Goal: Task Accomplishment & Management: Use online tool/utility

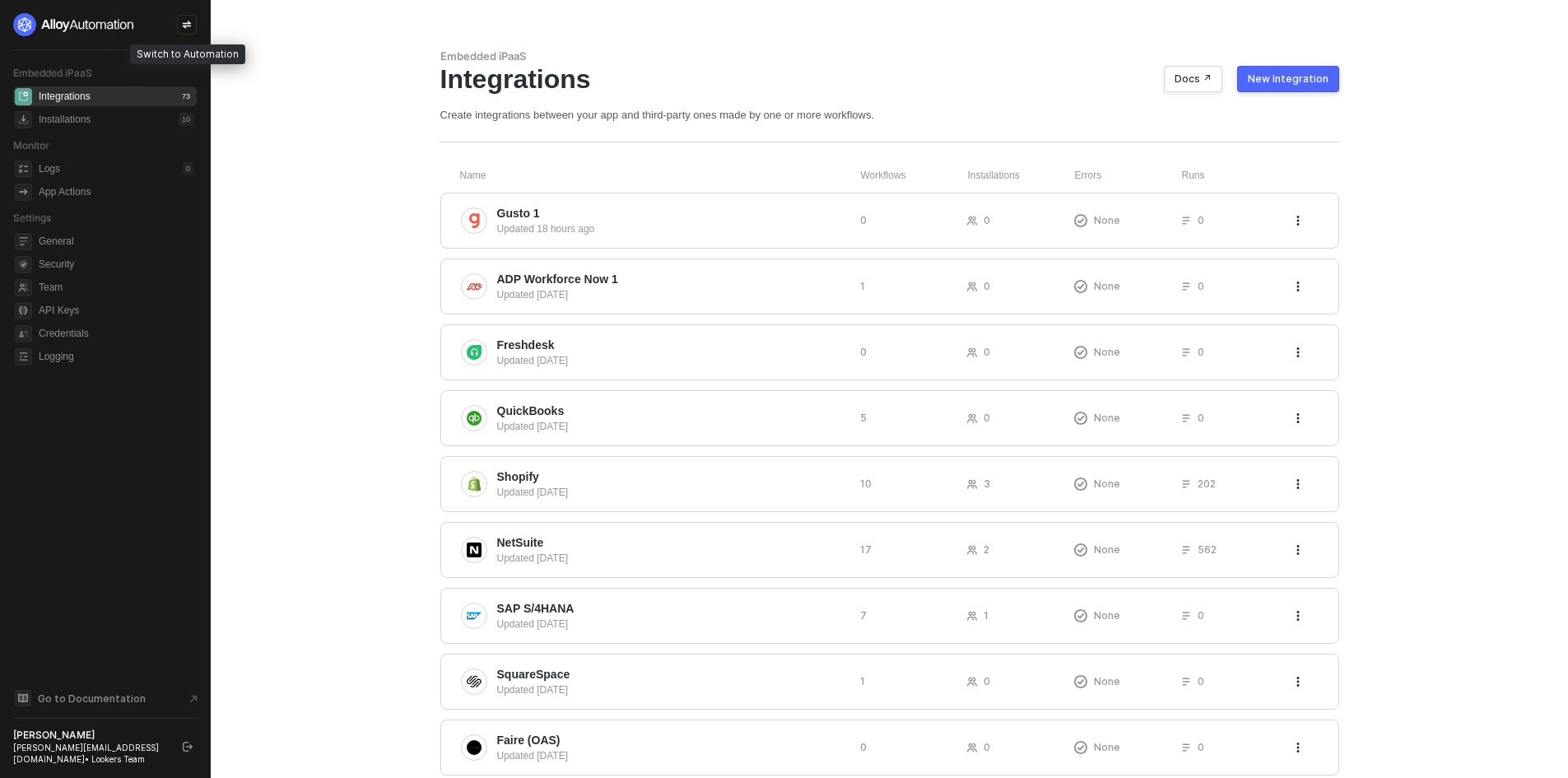
click at [187, 23] on icon "icon-swap" at bounding box center [187, 25] width 9 height 8
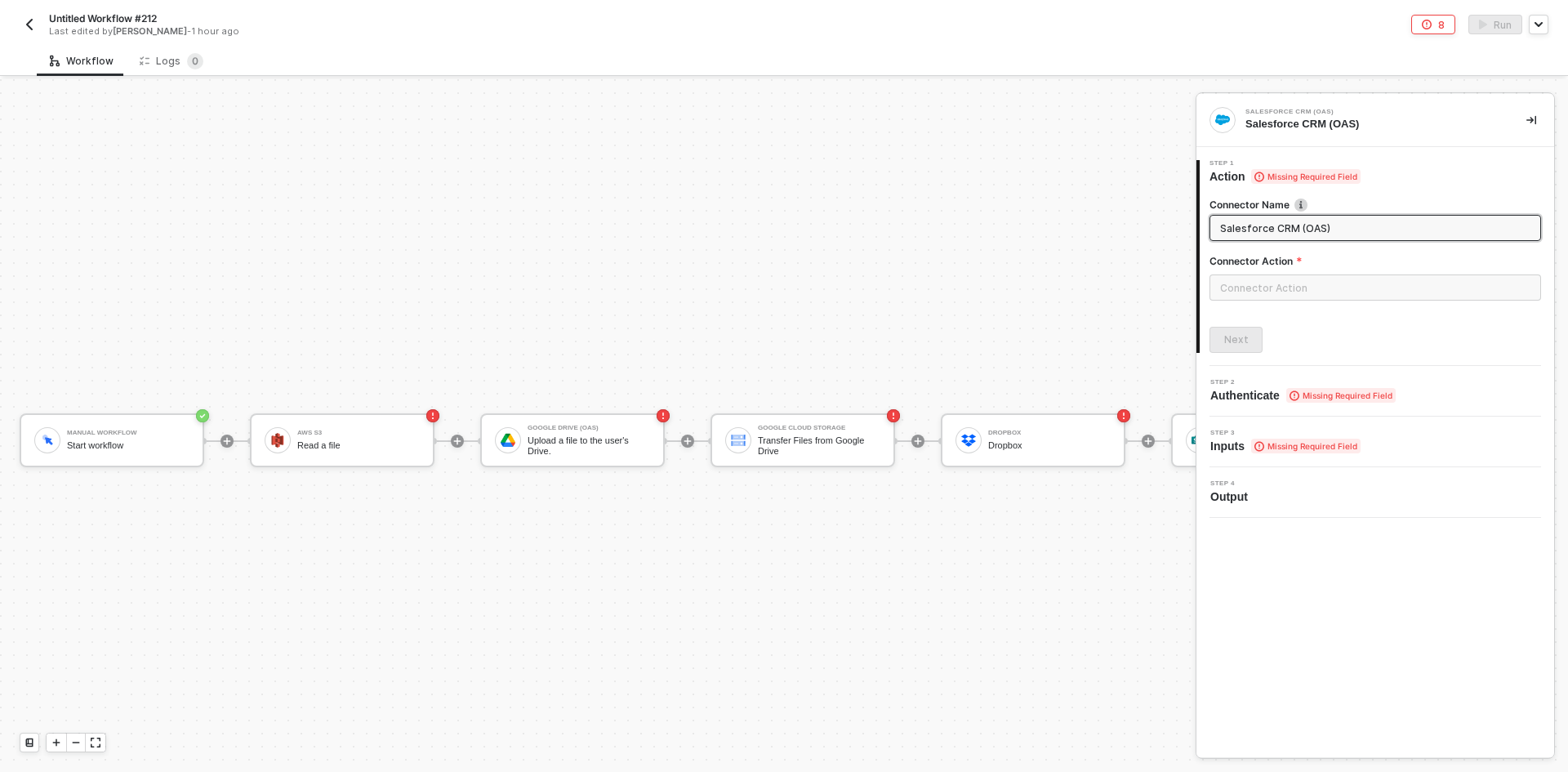
scroll to position [42, 0]
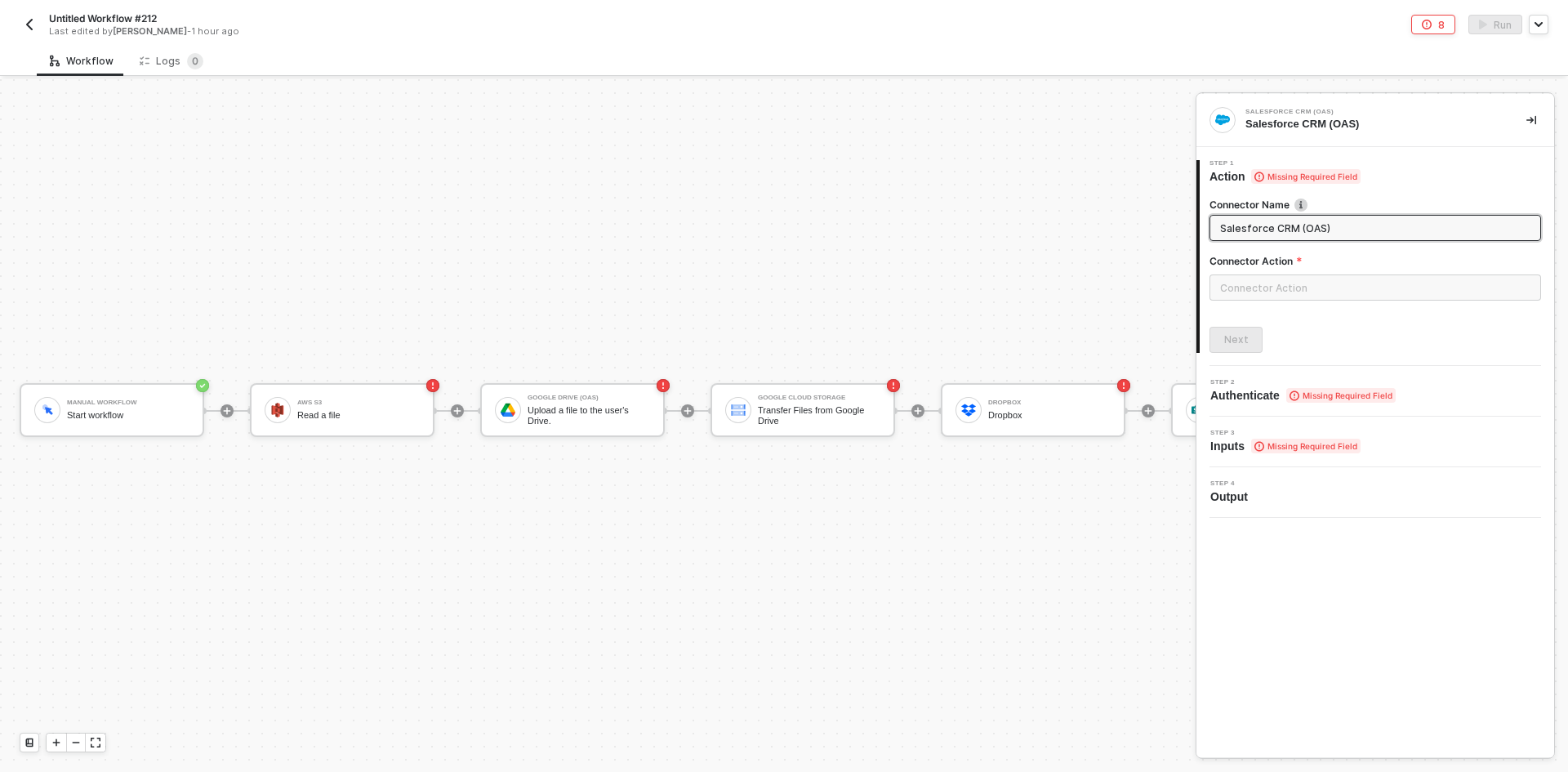
click at [39, 27] on button "button" at bounding box center [29, 24] width 20 height 20
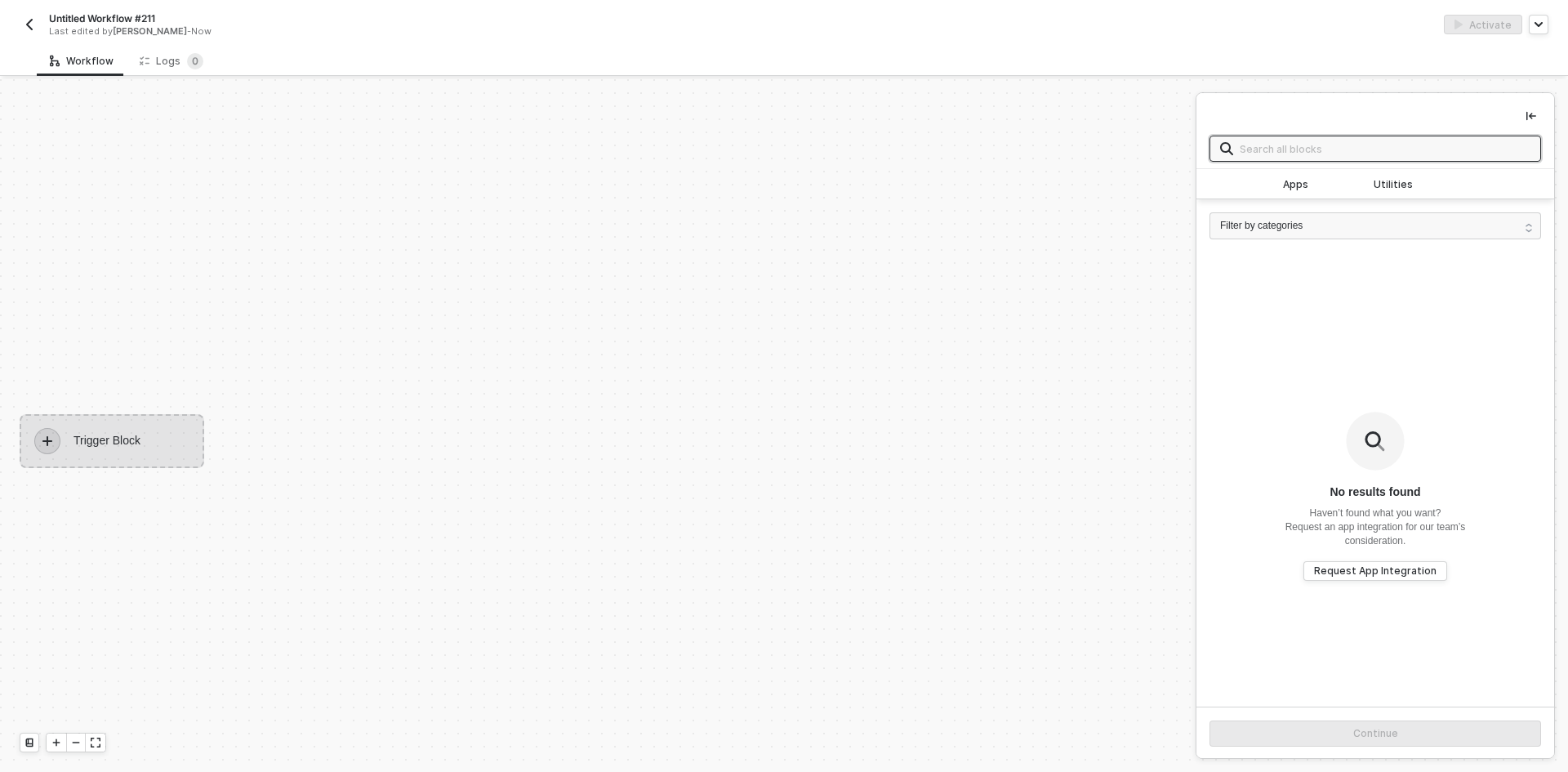
scroll to position [30, 0]
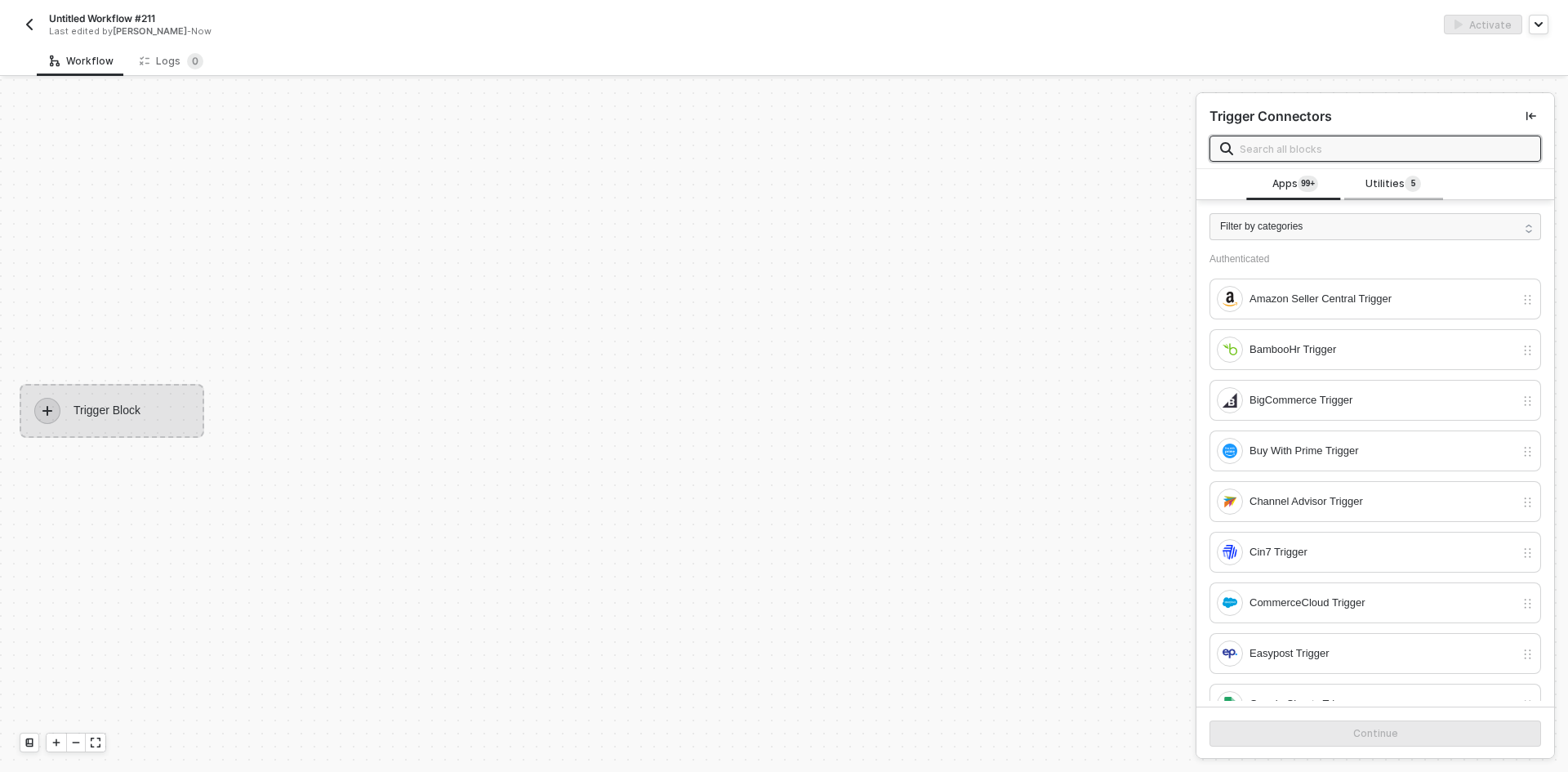
click at [1373, 187] on span "Utilities 5" at bounding box center [1393, 184] width 55 height 18
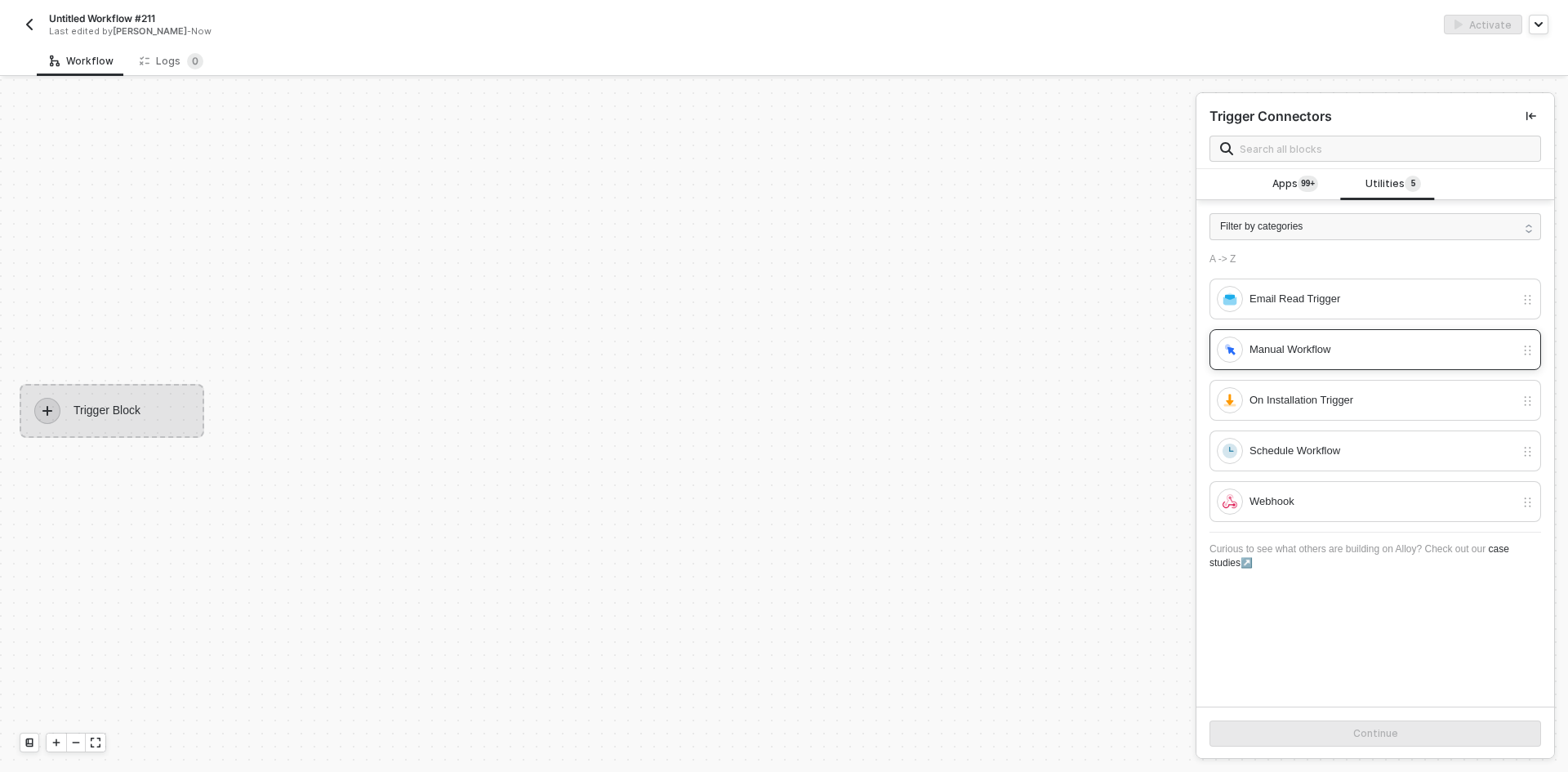
click at [1262, 366] on div "Manual Workflow" at bounding box center [1375, 349] width 332 height 40
click at [1302, 725] on button "Continue" at bounding box center [1375, 733] width 332 height 26
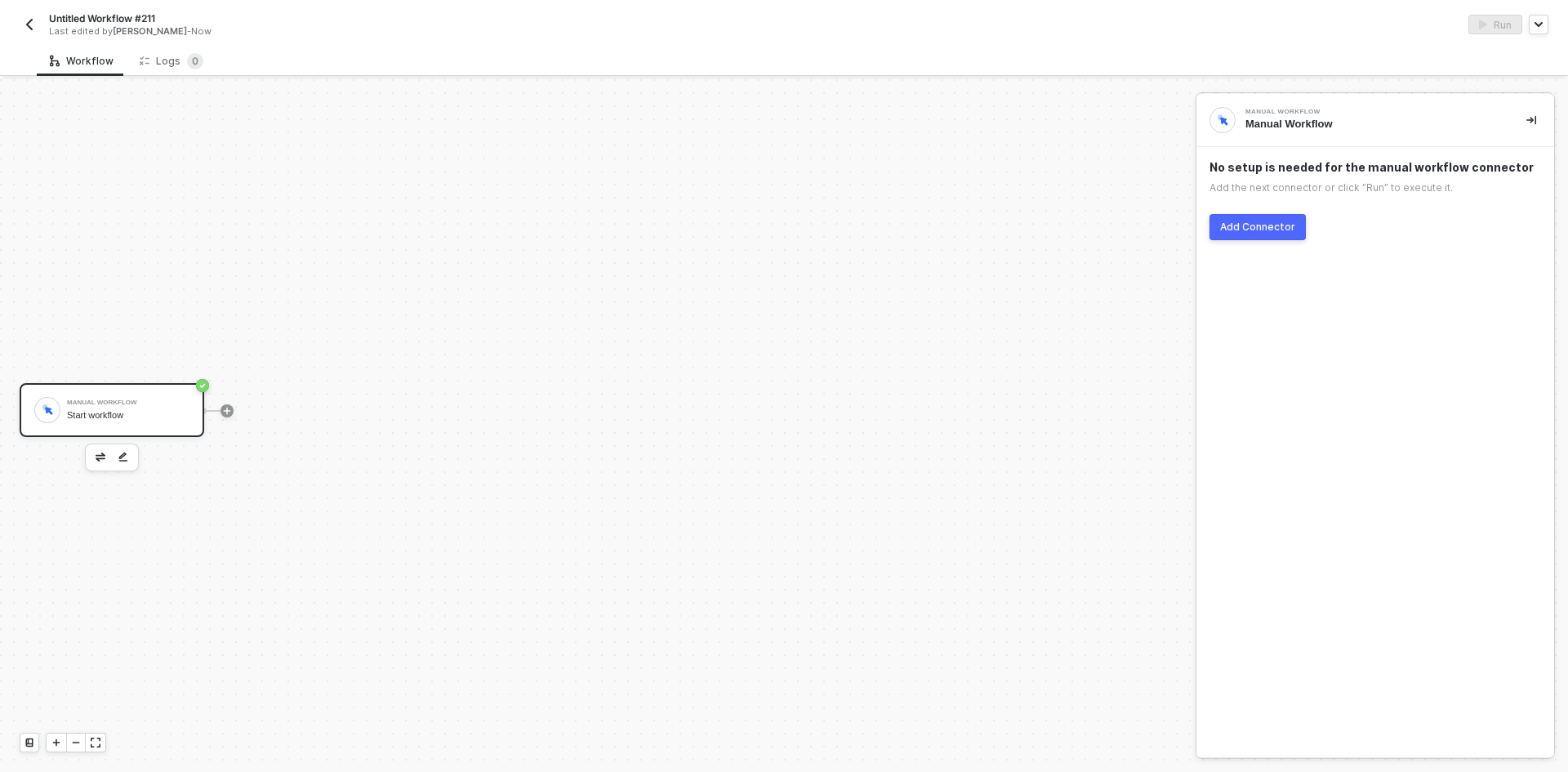
click at [1265, 214] on button "Add Connector" at bounding box center [1258, 227] width 96 height 26
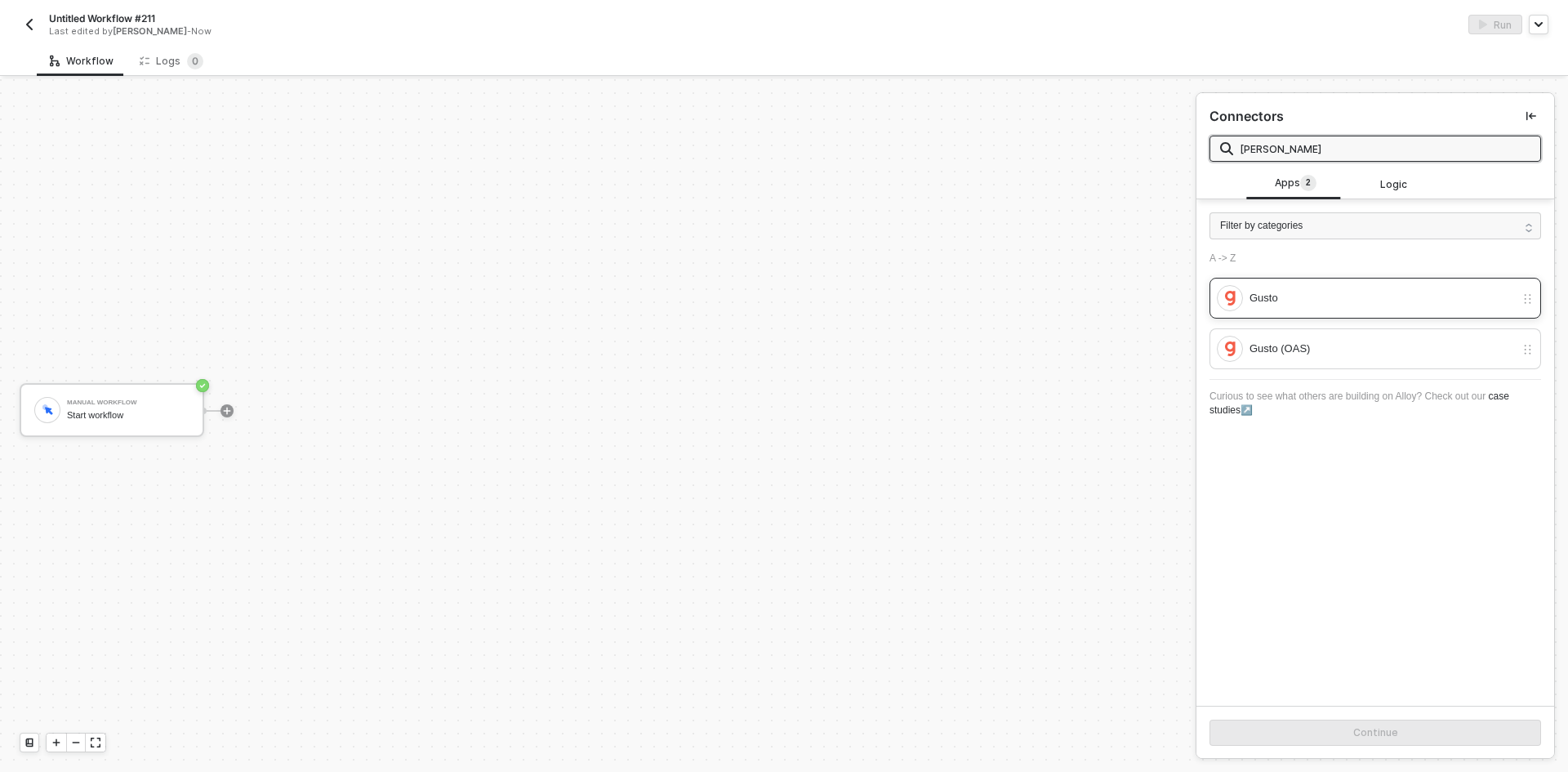
type input "gus"
click at [1317, 308] on div "Gusto" at bounding box center [1366, 298] width 298 height 26
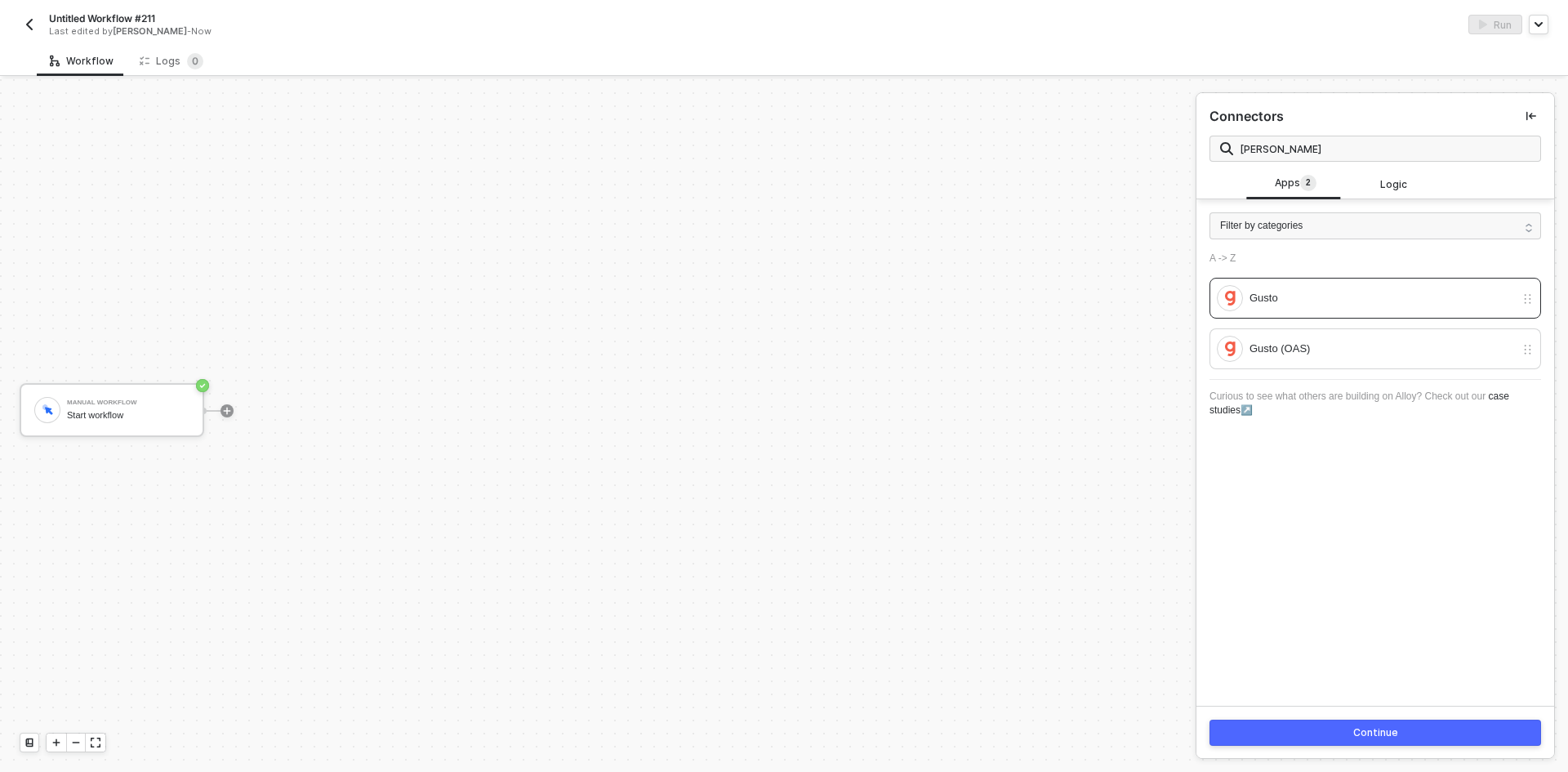
click at [1355, 736] on div "Continue" at bounding box center [1376, 732] width 45 height 13
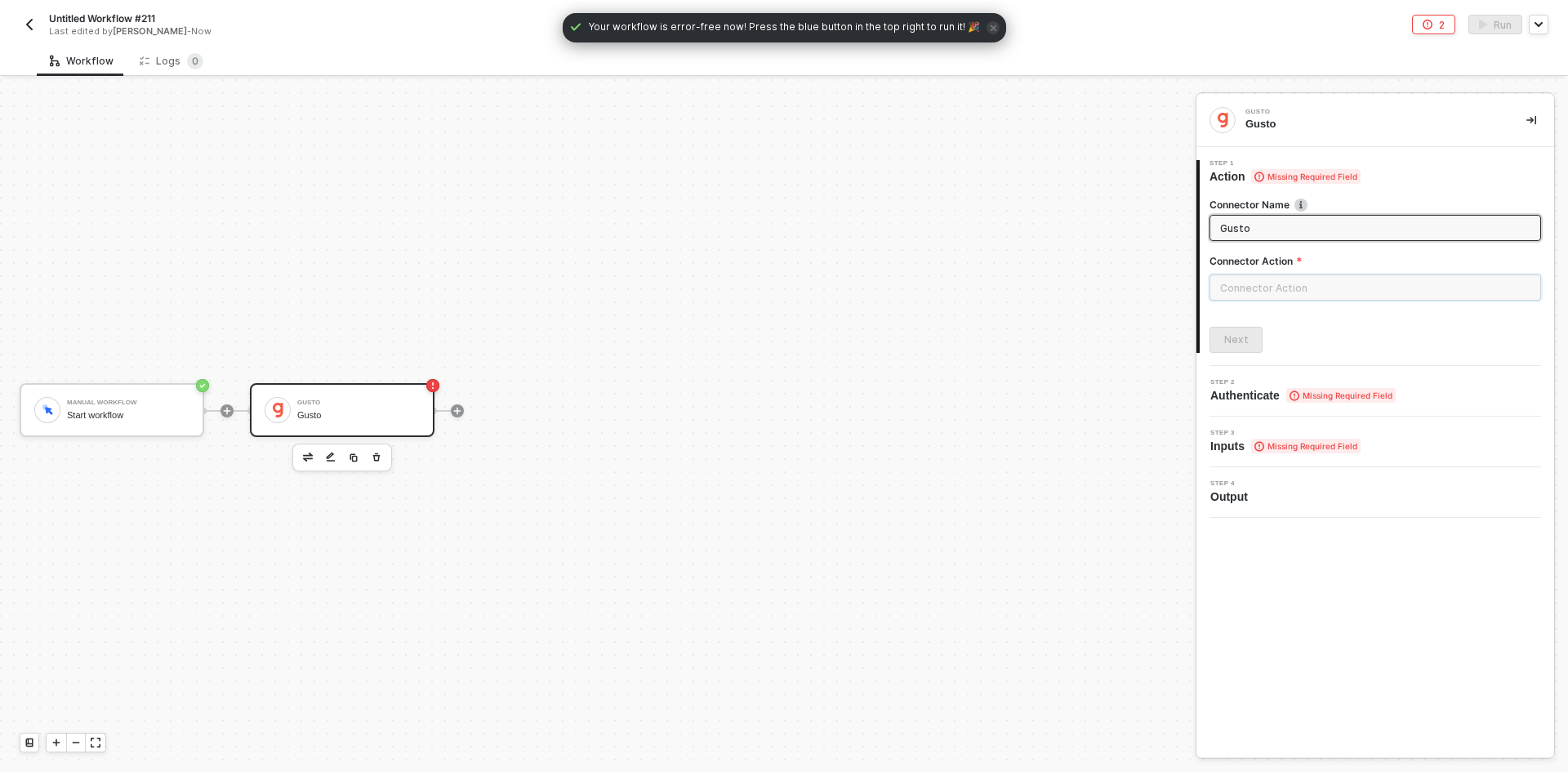
click at [1268, 289] on input "text" at bounding box center [1375, 288] width 332 height 26
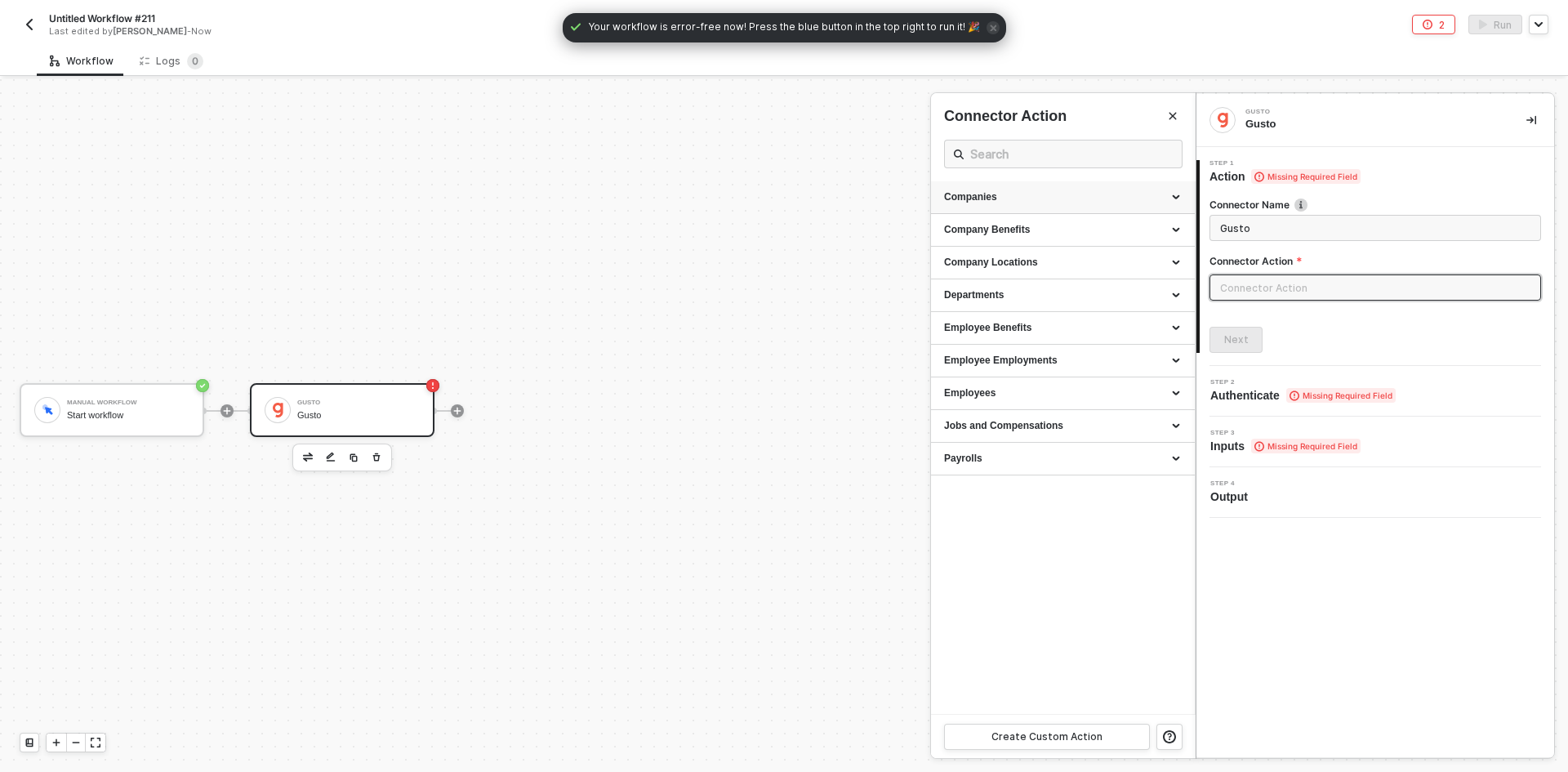
click at [984, 198] on div "Companies" at bounding box center [1063, 197] width 238 height 14
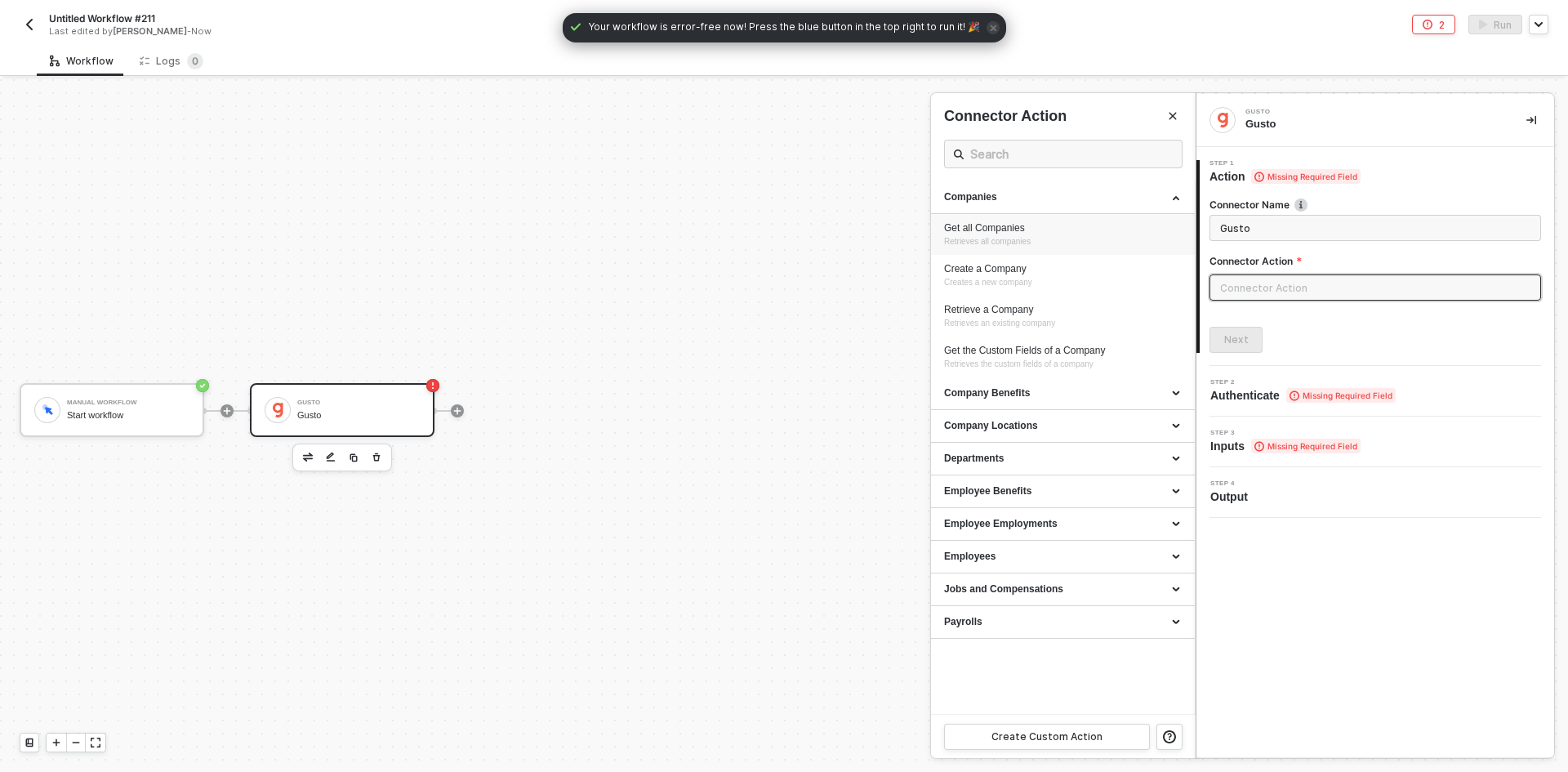
click at [1007, 231] on div "Get all Companies" at bounding box center [1063, 228] width 238 height 14
type input "Retrieves all companies"
type input "Companies - Get all Companies"
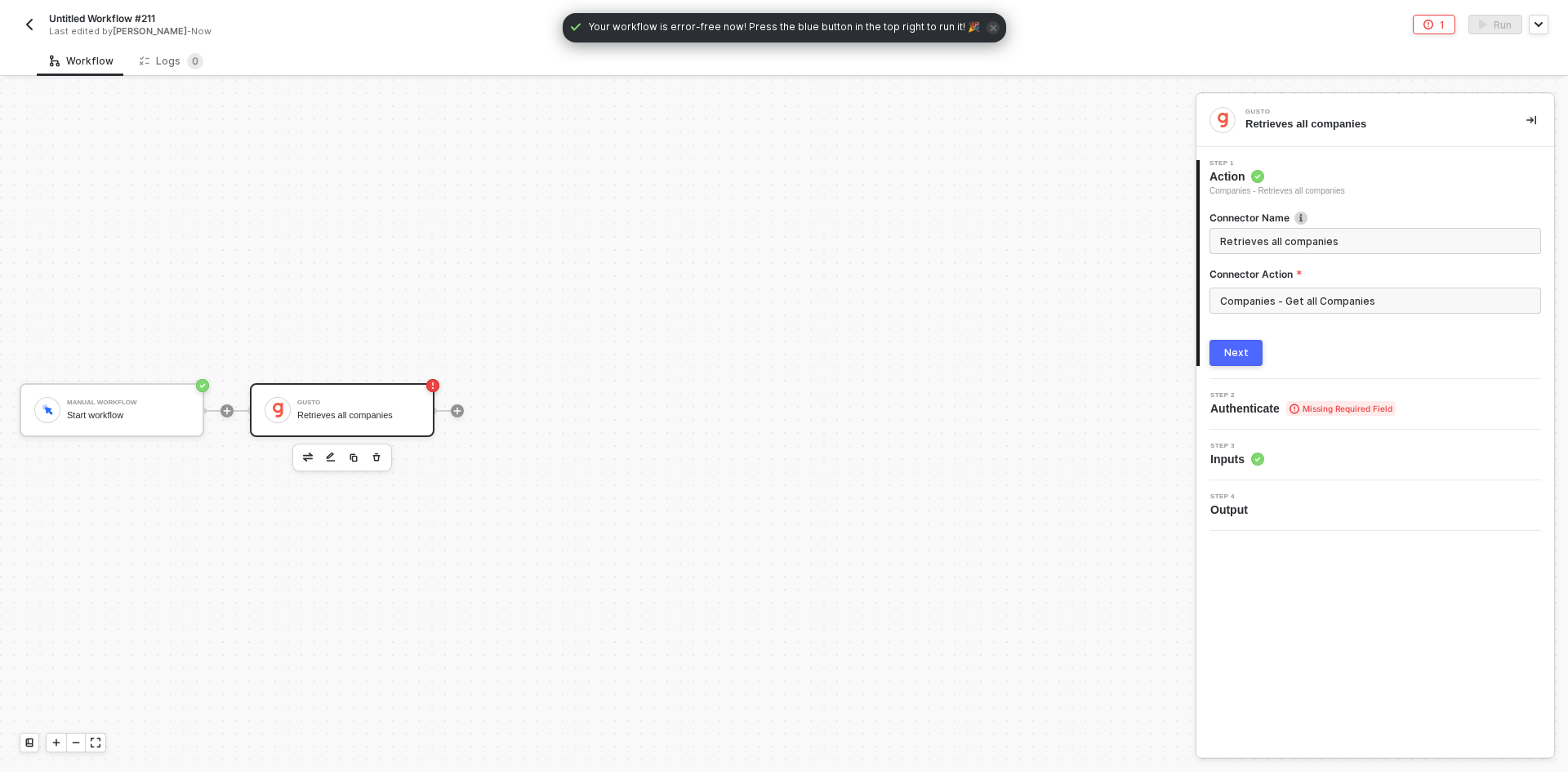
click at [1234, 364] on button "Next" at bounding box center [1236, 352] width 53 height 26
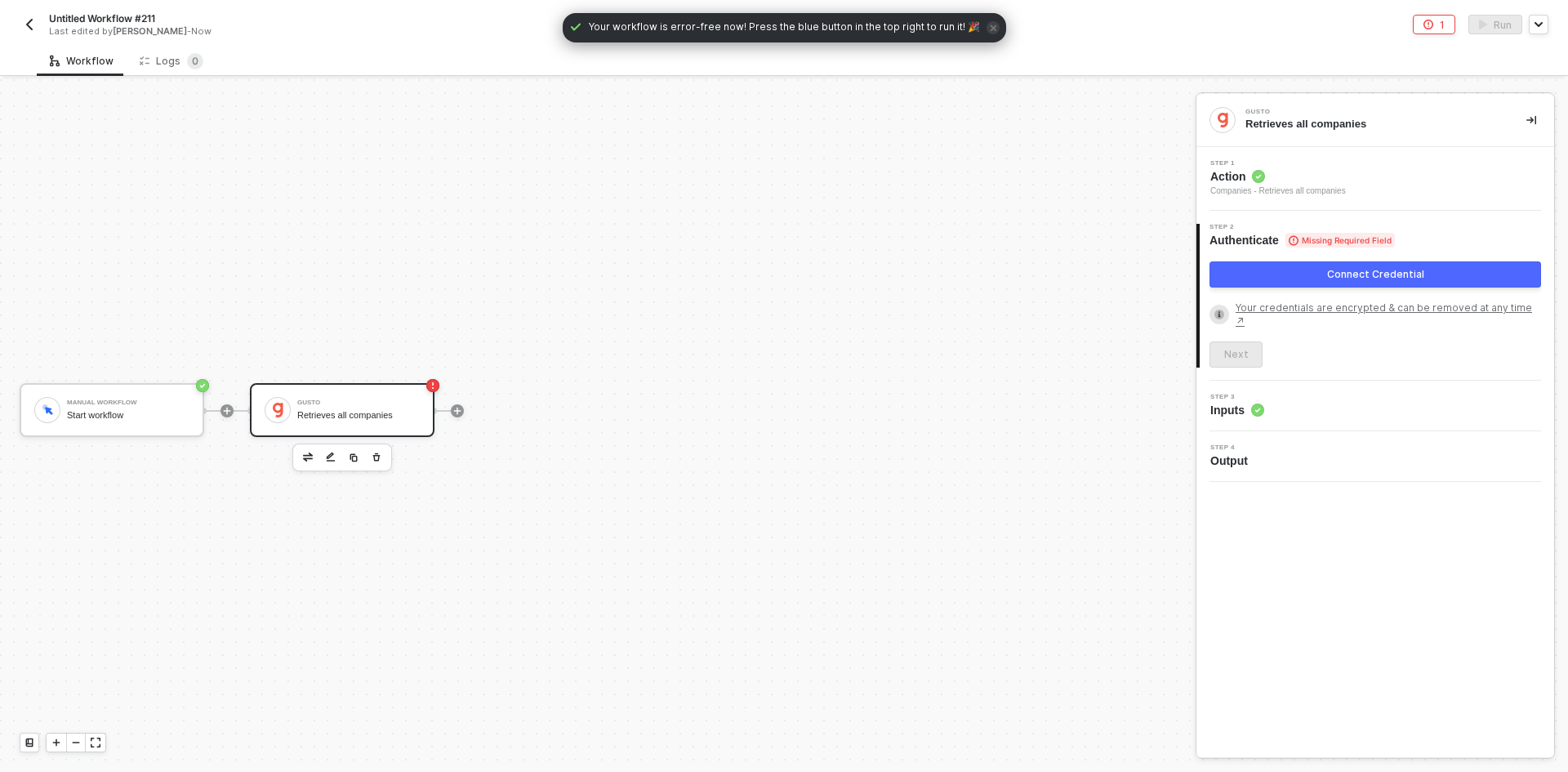
click at [1272, 291] on div "Connect Credential" at bounding box center [1375, 277] width 332 height 33
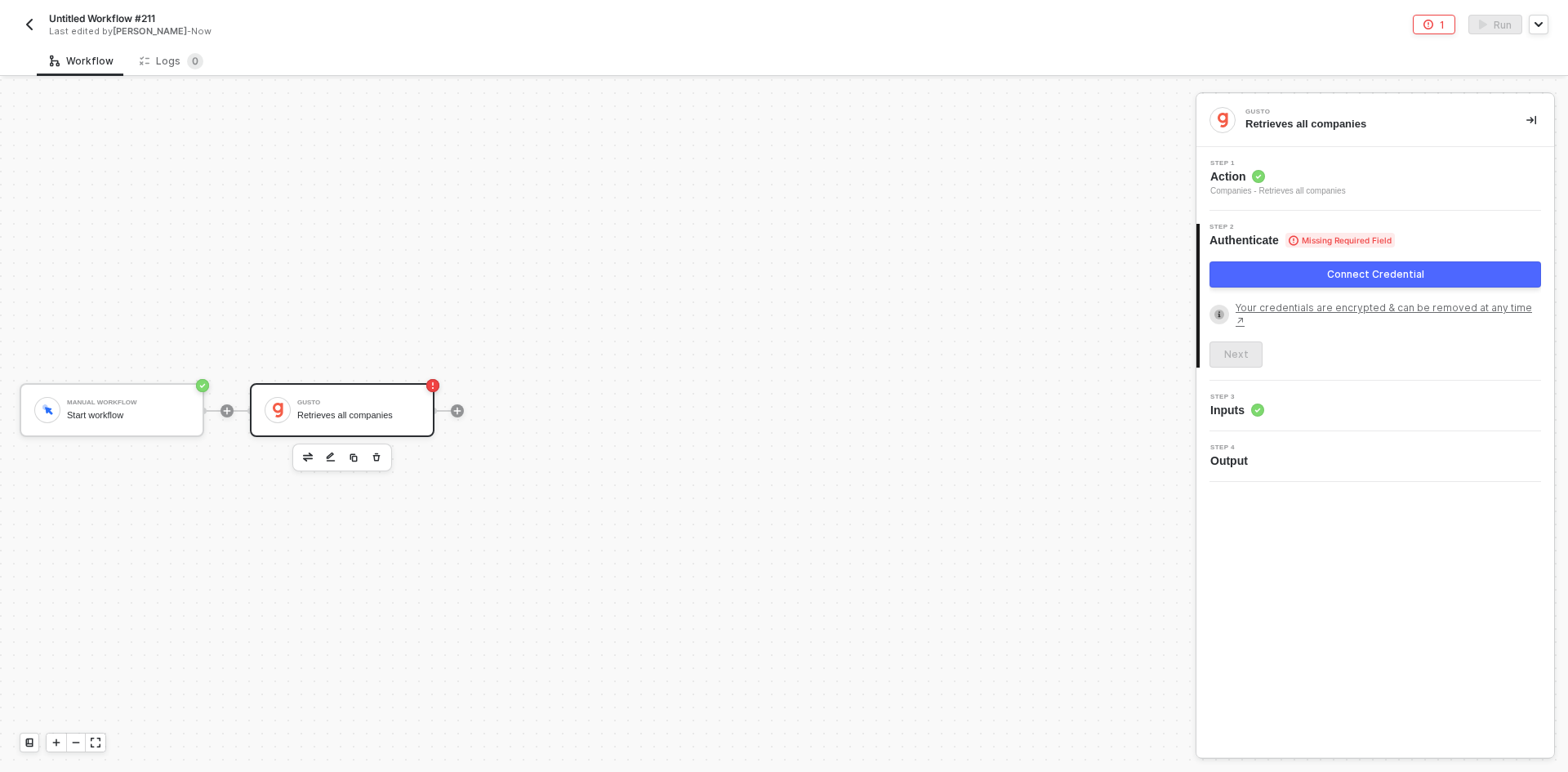
click at [1286, 271] on button "Connect Credential" at bounding box center [1375, 274] width 332 height 26
click at [1327, 285] on button "Connect Credential" at bounding box center [1375, 274] width 332 height 26
click at [1332, 275] on div "Connect Credential" at bounding box center [1376, 274] width 97 height 13
